Goal: Task Accomplishment & Management: Manage account settings

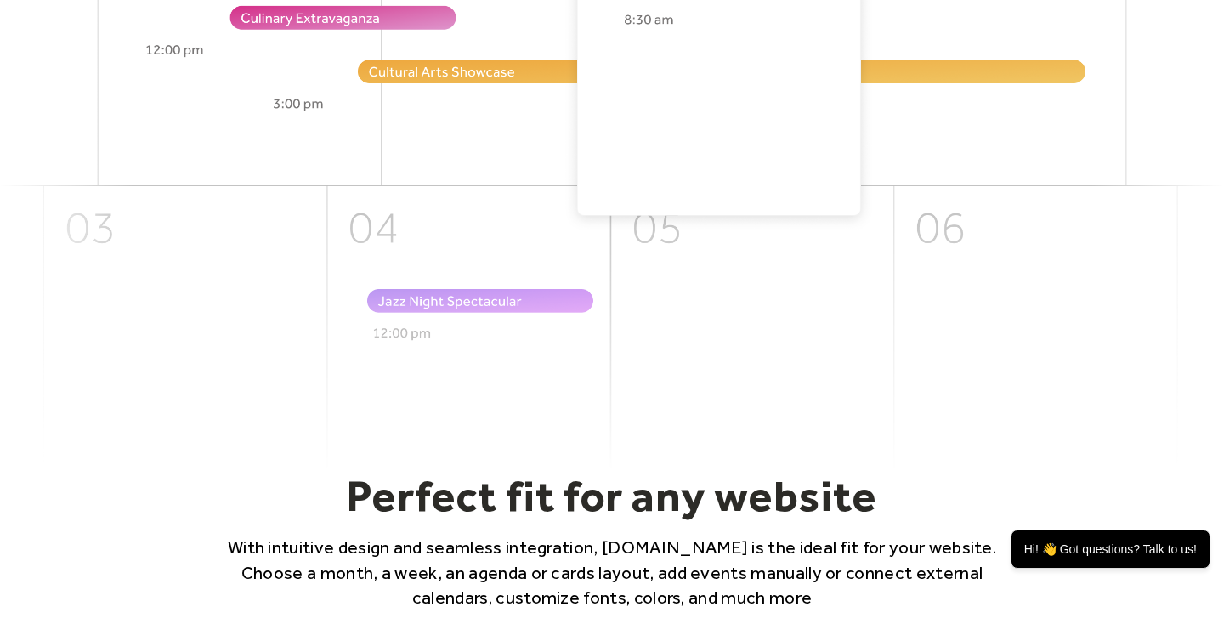
scroll to position [449, 0]
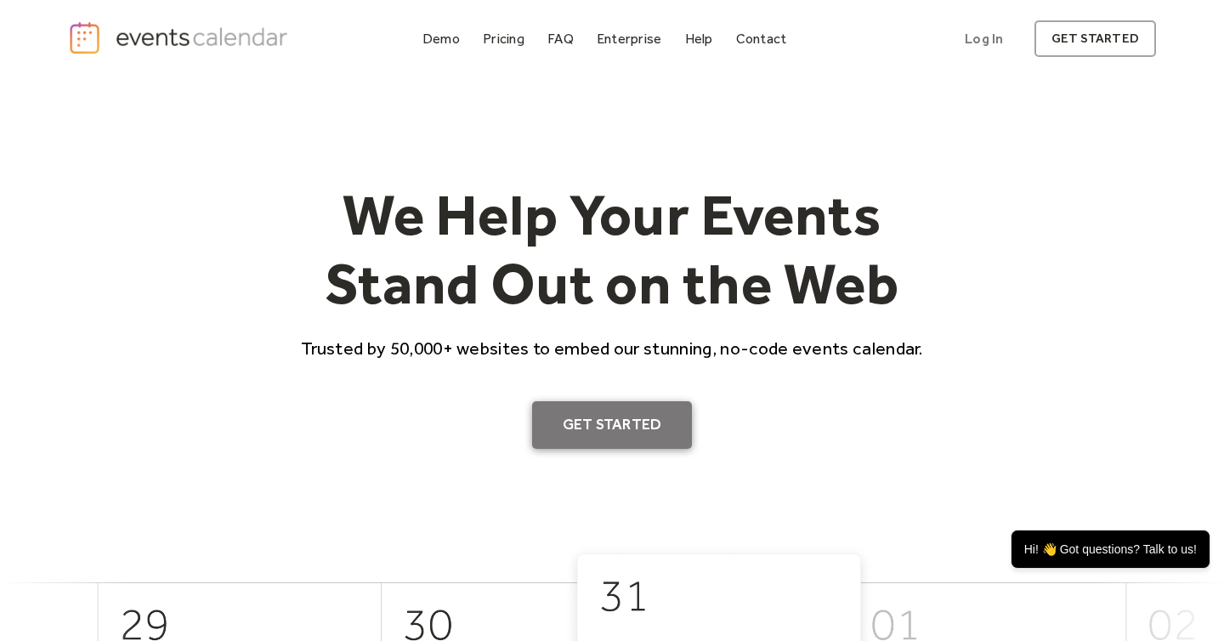
click at [601, 424] on link "Get Started" at bounding box center [612, 425] width 161 height 48
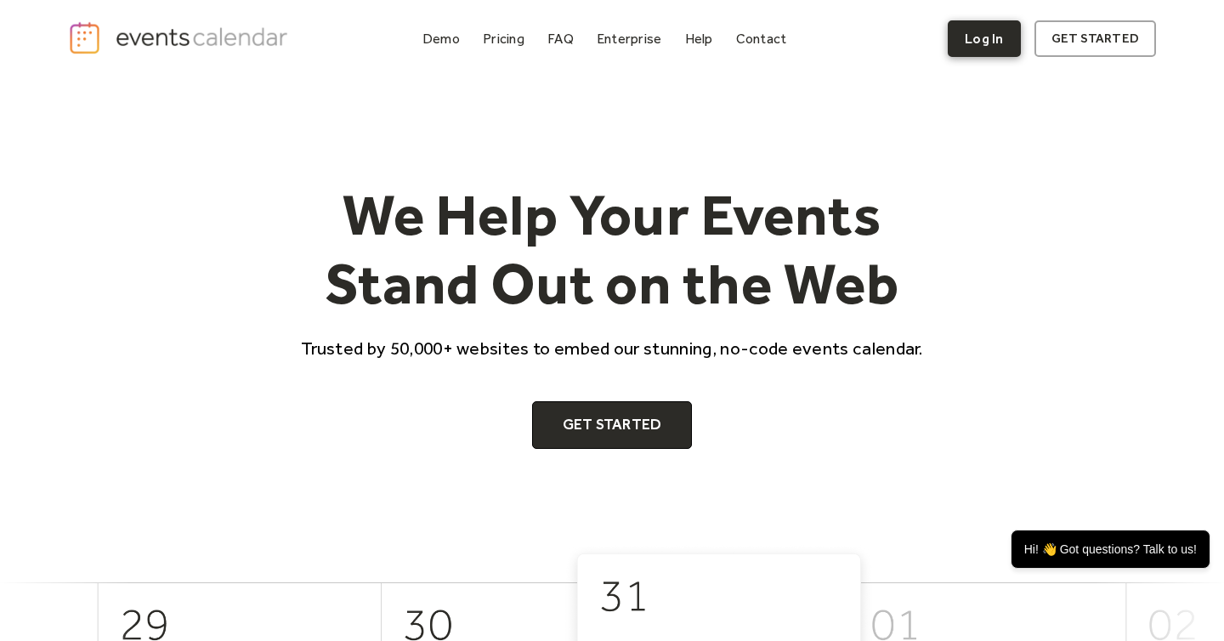
click at [959, 31] on link "Log In" at bounding box center [984, 38] width 72 height 37
click at [866, 452] on div "We Help Your Events Stand Out on the Web Trusted by 50,000+ websites to embed o…" at bounding box center [612, 311] width 1088 height 466
click at [989, 37] on link "Log In" at bounding box center [984, 38] width 72 height 37
